Goal: Information Seeking & Learning: Learn about a topic

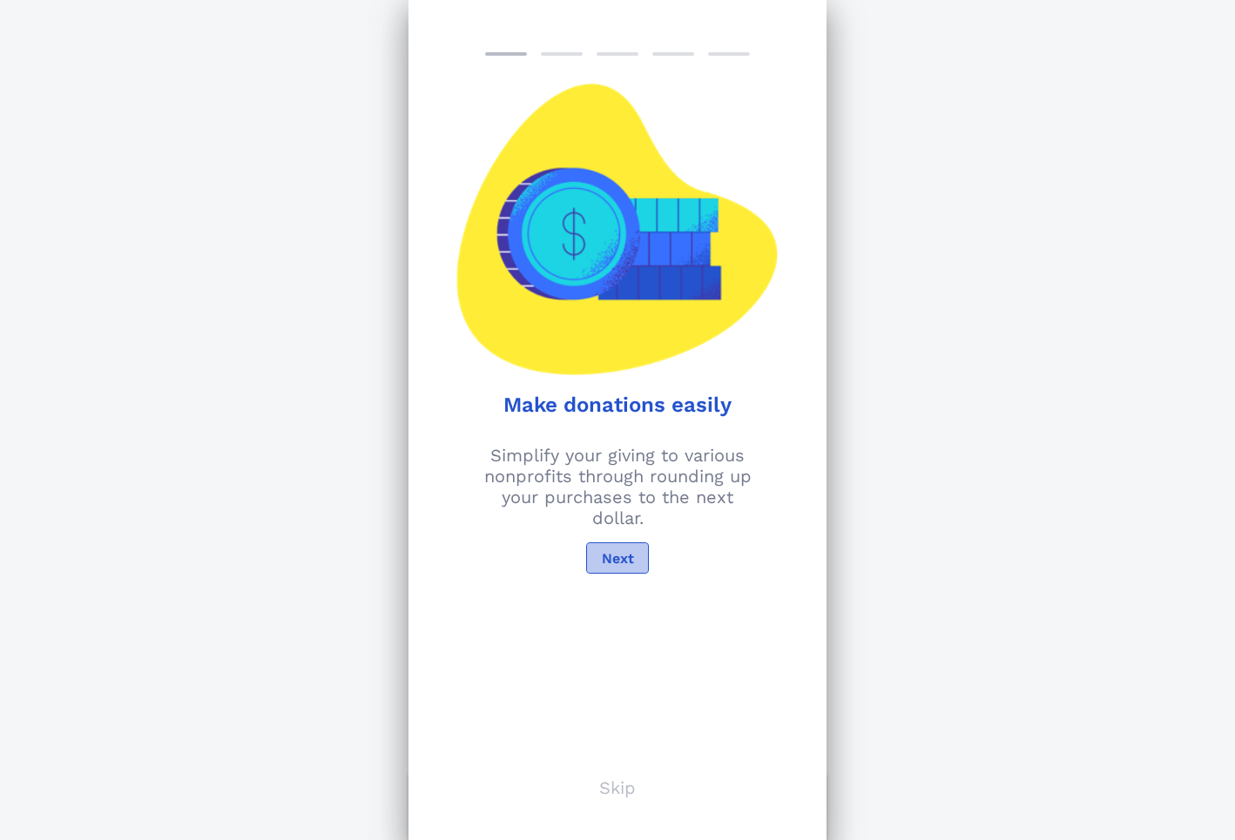
click at [613, 553] on span "Next" at bounding box center [617, 558] width 33 height 17
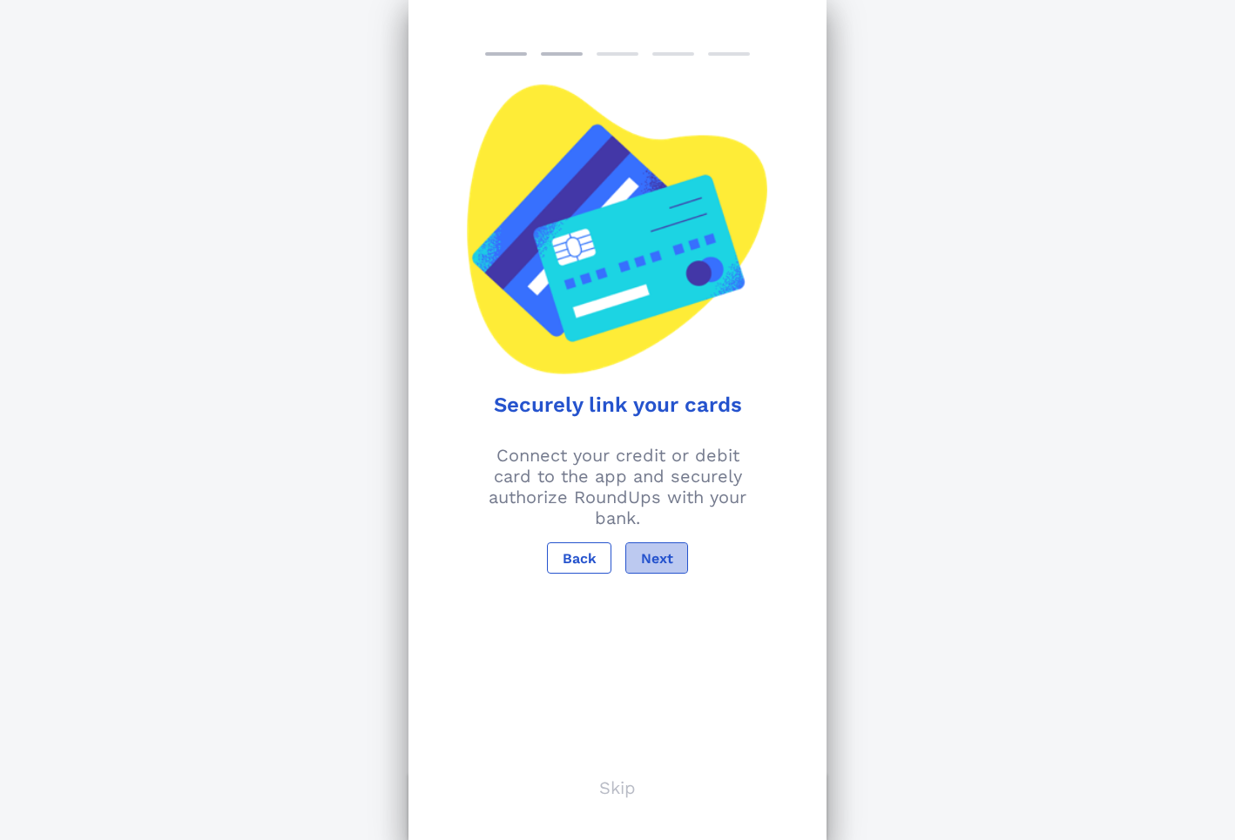
click at [651, 550] on span "Next" at bounding box center [656, 558] width 33 height 17
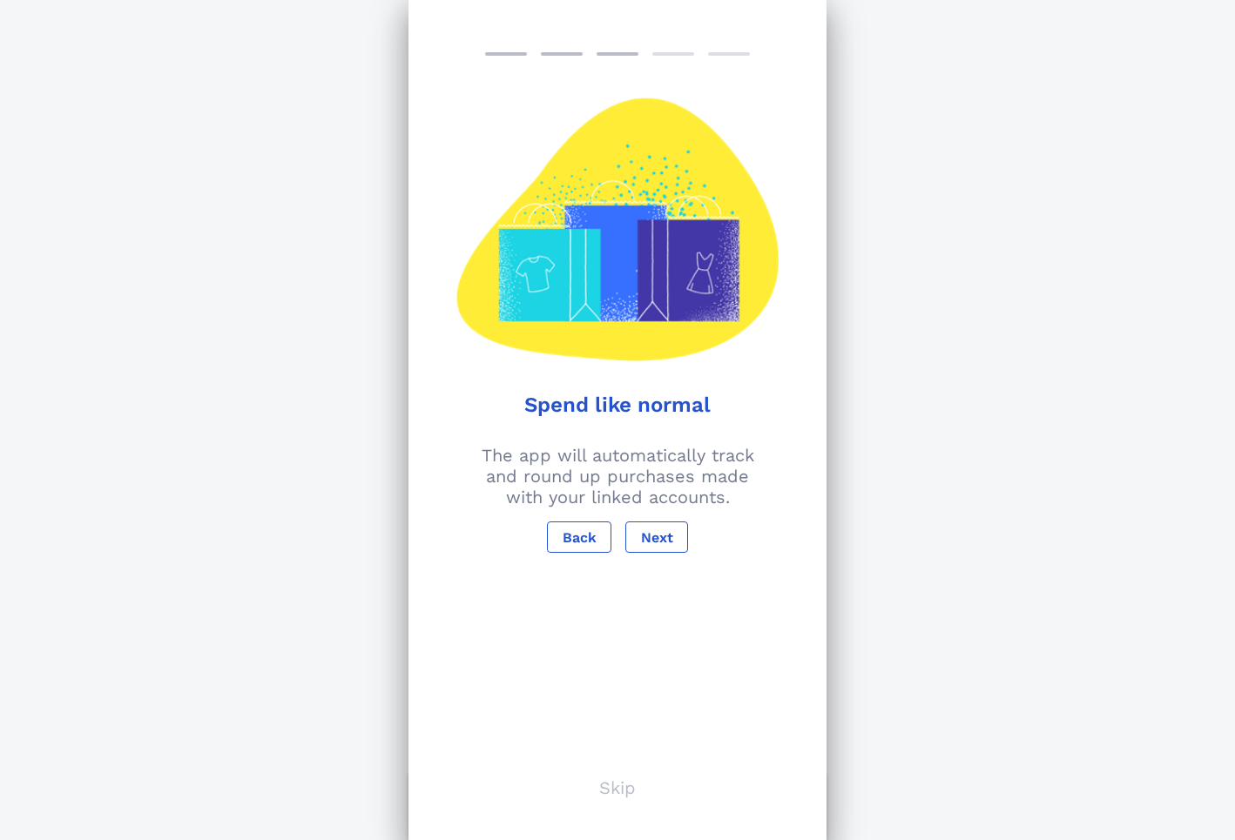
click at [854, 378] on div "Support Your Passion Explore over 1 million nonprofits you can donate to throug…" at bounding box center [617, 458] width 1235 height 916
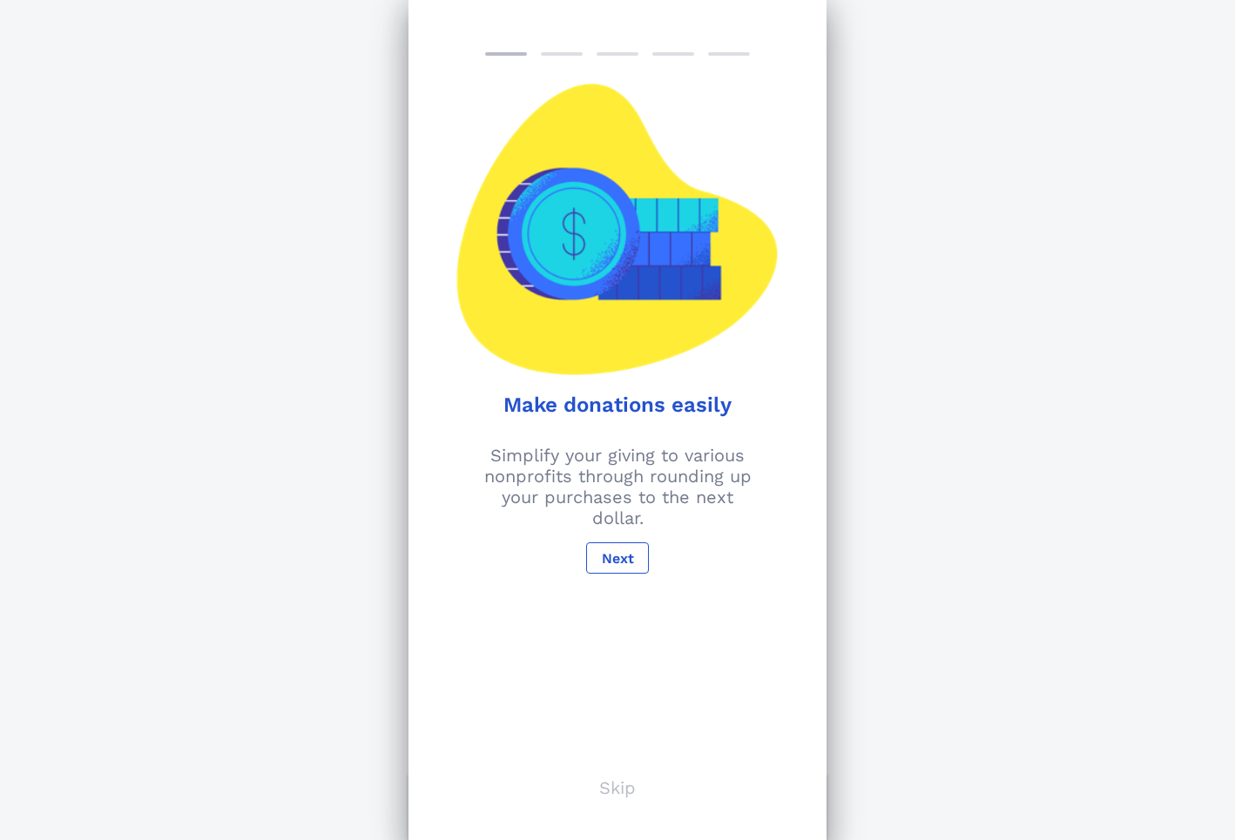
scroll to position [8, 0]
